Goal: Task Accomplishment & Management: Manage account settings

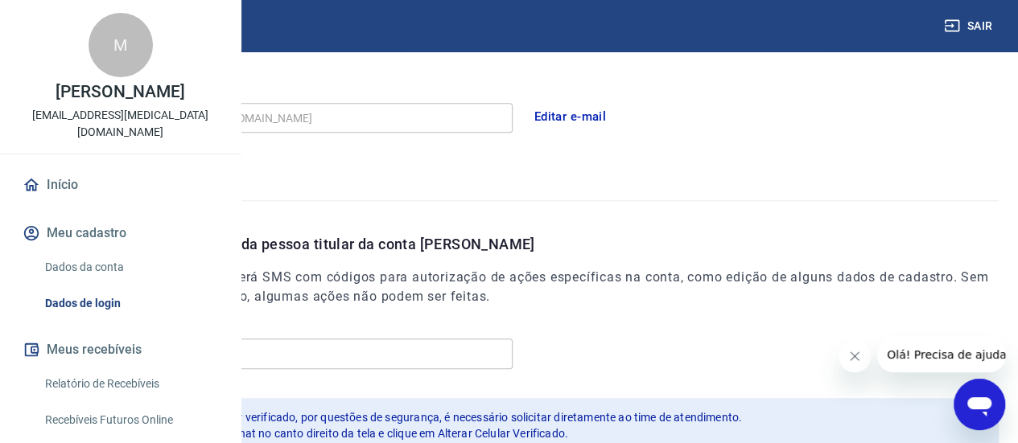
scroll to position [79, 0]
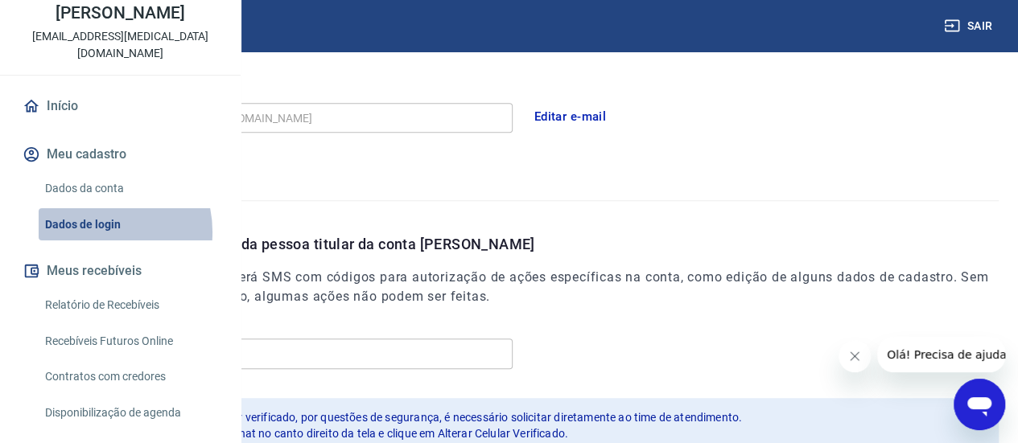
click at [93, 241] on link "Dados de login" at bounding box center [130, 224] width 183 height 33
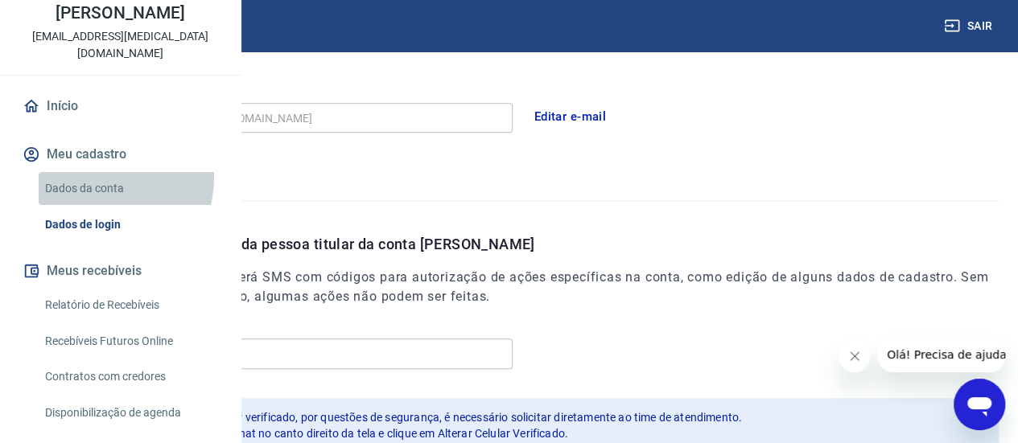
click at [102, 205] on link "Dados da conta" at bounding box center [130, 188] width 183 height 33
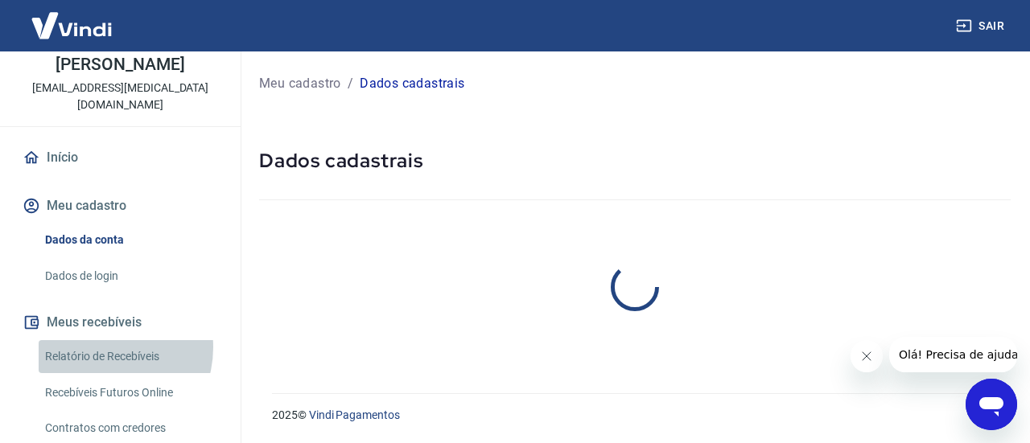
click at [100, 340] on link "Relatório de Recebíveis" at bounding box center [130, 356] width 183 height 33
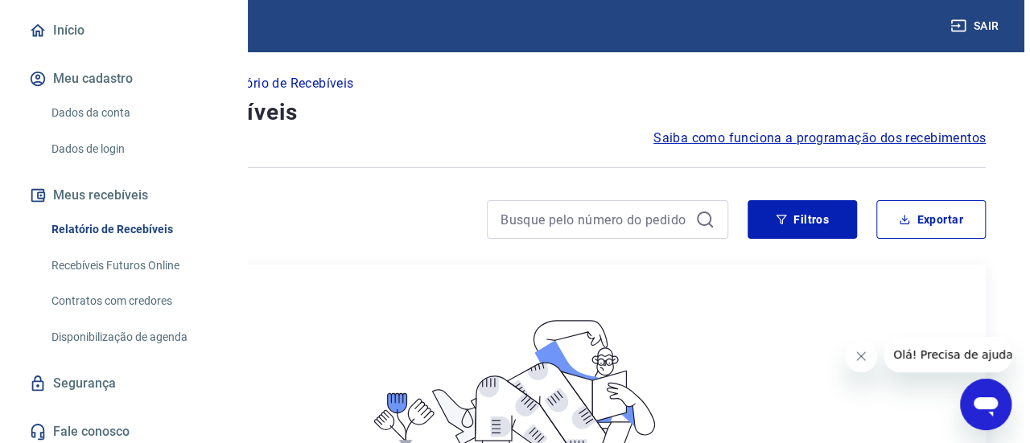
scroll to position [156, 0]
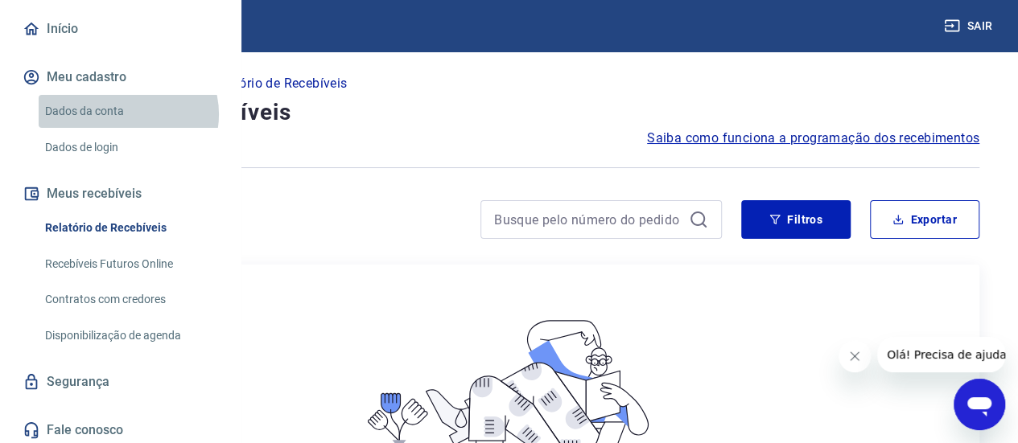
click at [127, 128] on link "Dados da conta" at bounding box center [130, 111] width 183 height 33
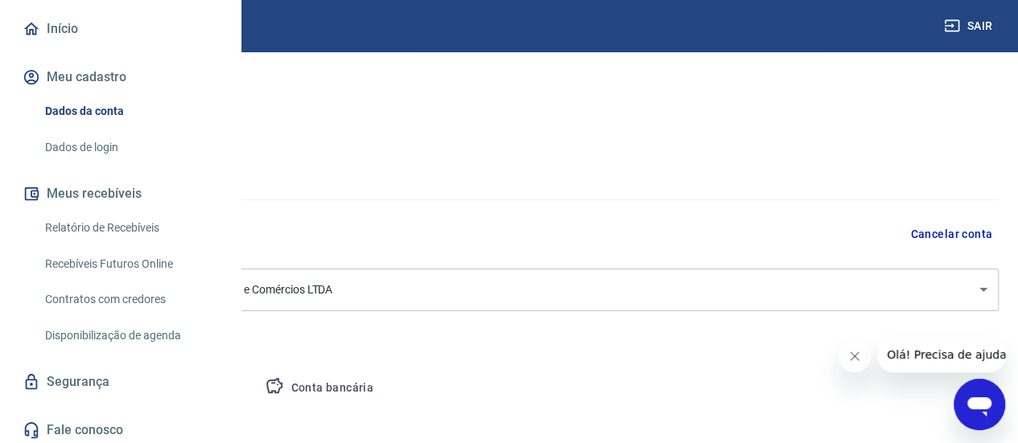
select select "SP"
select select "business"
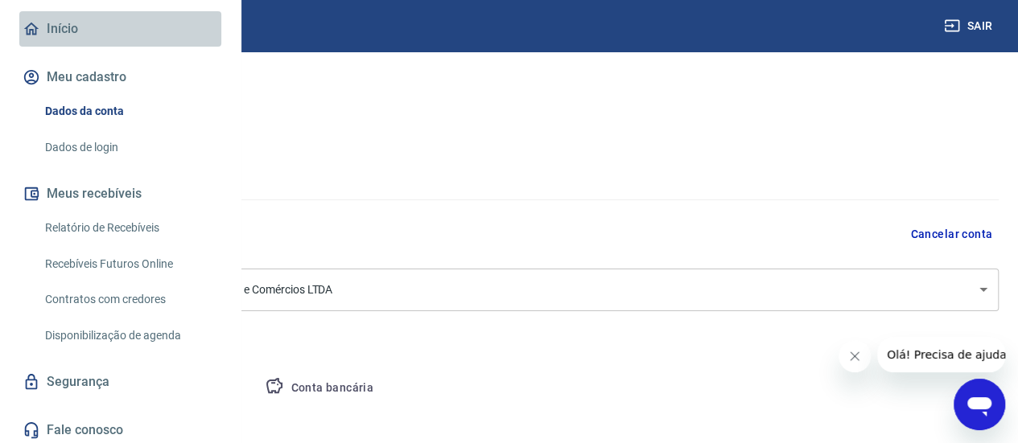
click at [131, 47] on link "Início" at bounding box center [120, 28] width 202 height 35
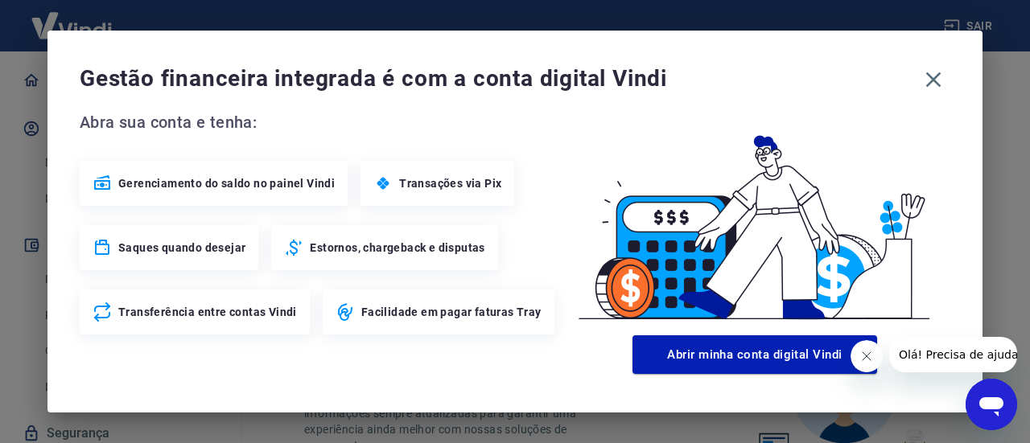
click at [219, 184] on span "Gerenciamento do saldo no painel Vindi" at bounding box center [226, 183] width 217 height 16
click at [939, 76] on icon "button" at bounding box center [934, 80] width 26 height 26
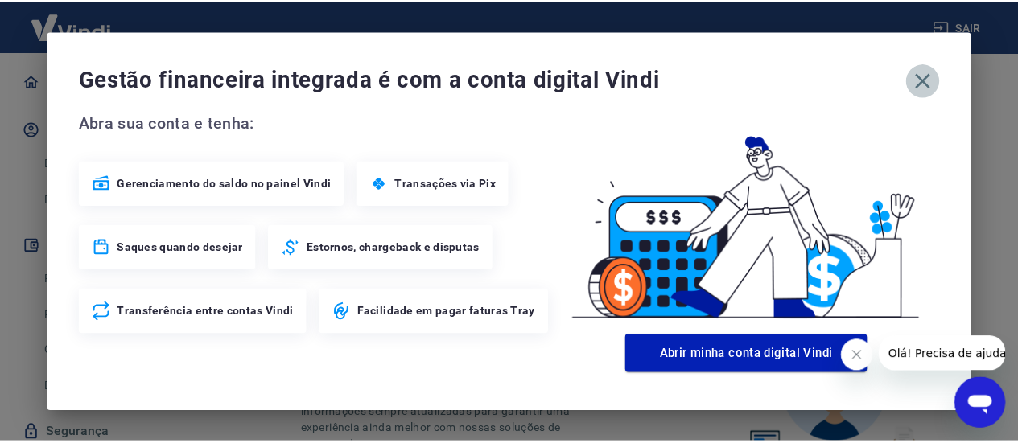
scroll to position [150, 0]
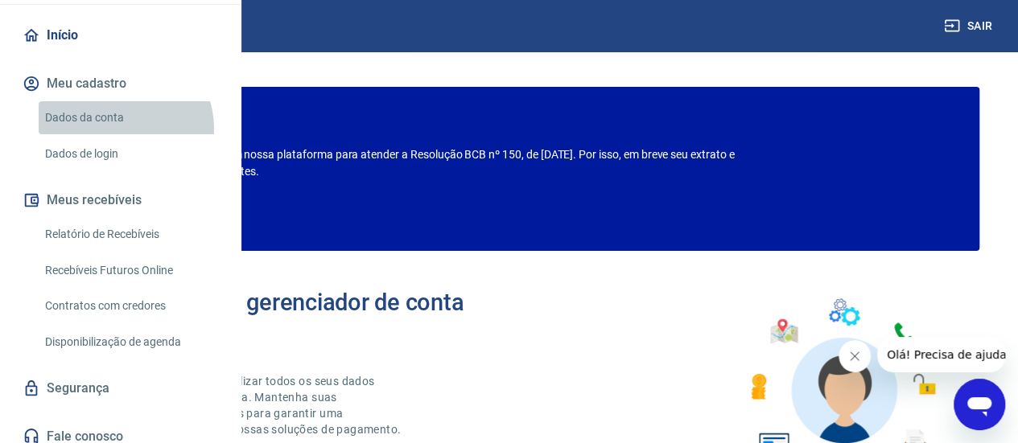
click at [118, 134] on link "Dados da conta" at bounding box center [130, 117] width 183 height 33
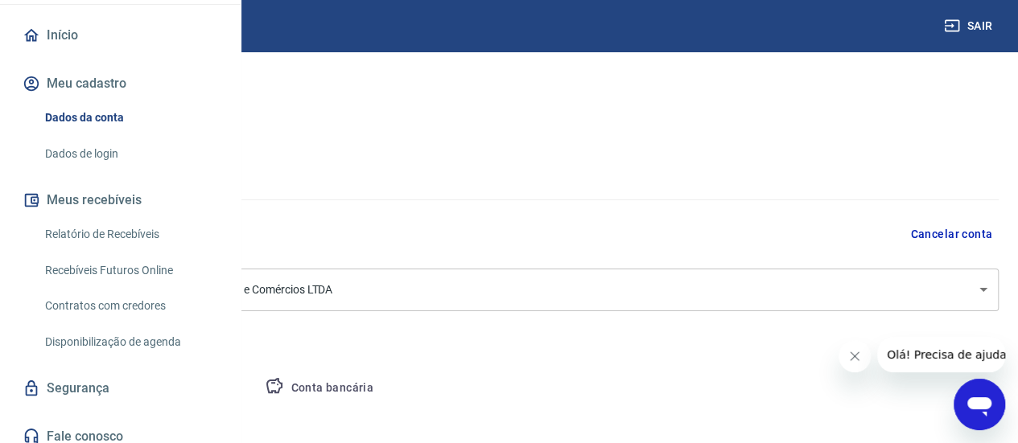
select select "SP"
select select "business"
click at [108, 171] on link "Dados de login" at bounding box center [130, 154] width 183 height 33
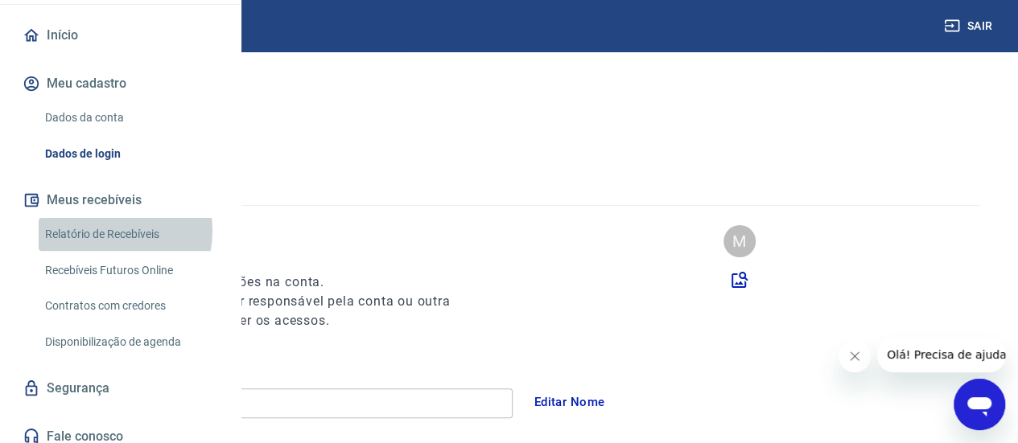
click at [105, 251] on link "Relatório de Recebíveis" at bounding box center [130, 234] width 183 height 33
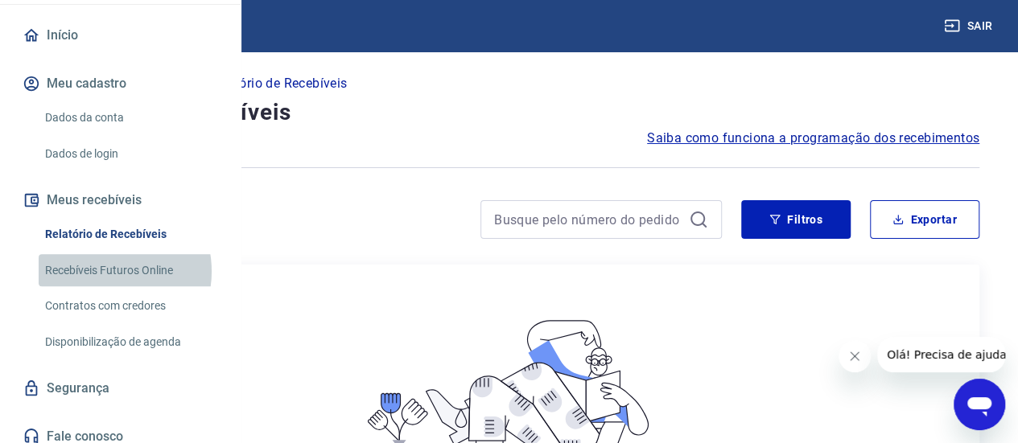
click at [101, 287] on link "Recebíveis Futuros Online" at bounding box center [130, 270] width 183 height 33
